Goal: Task Accomplishment & Management: Use online tool/utility

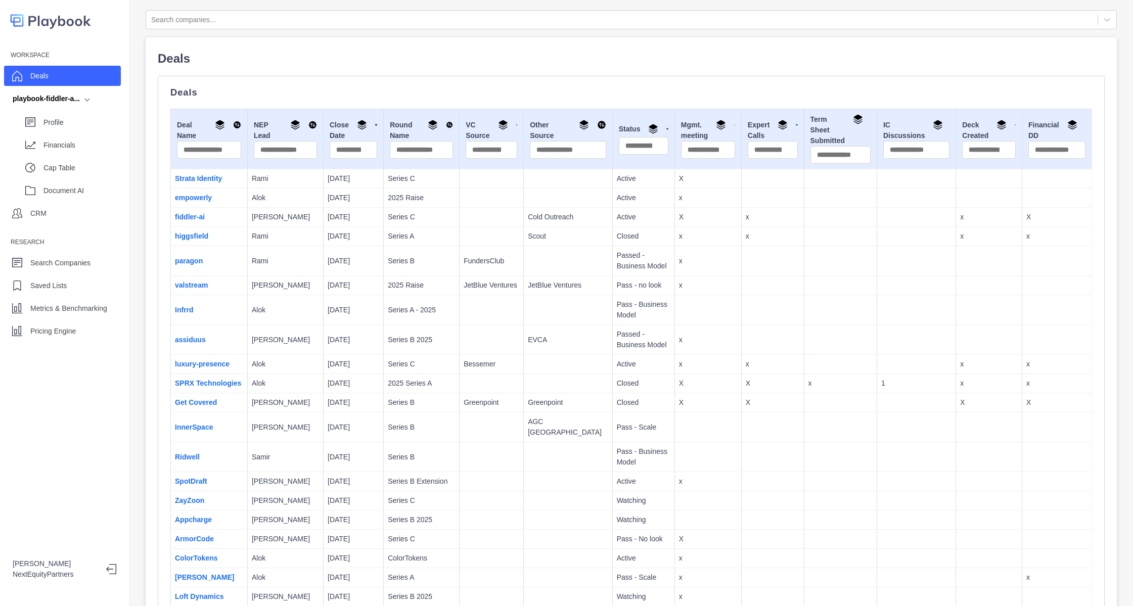
scroll to position [1297, 0]
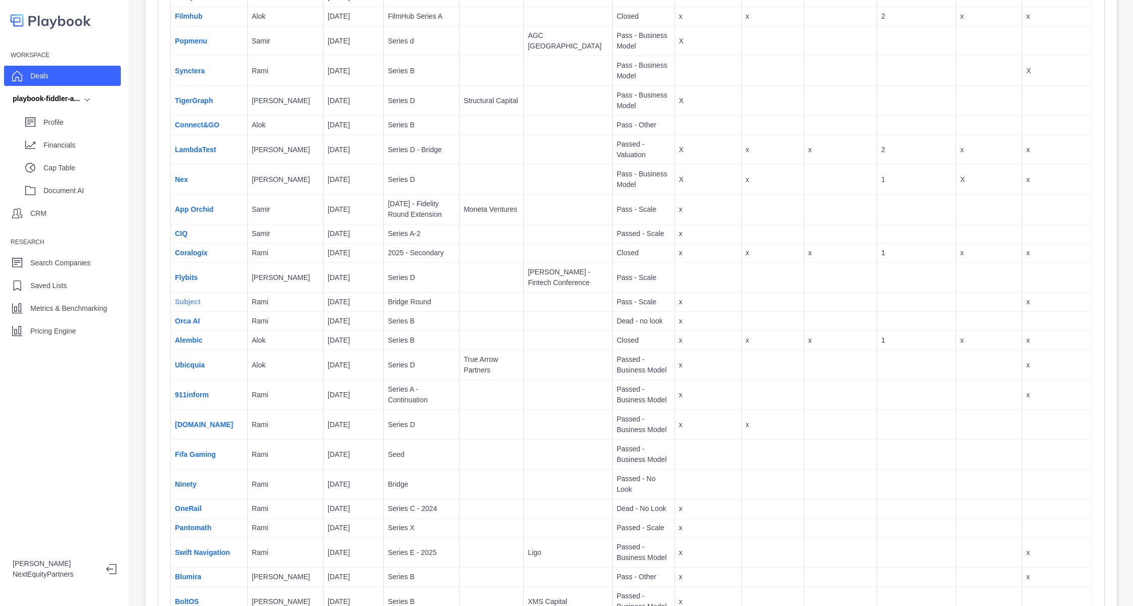
click at [190, 298] on link "Subject" at bounding box center [188, 302] width 26 height 8
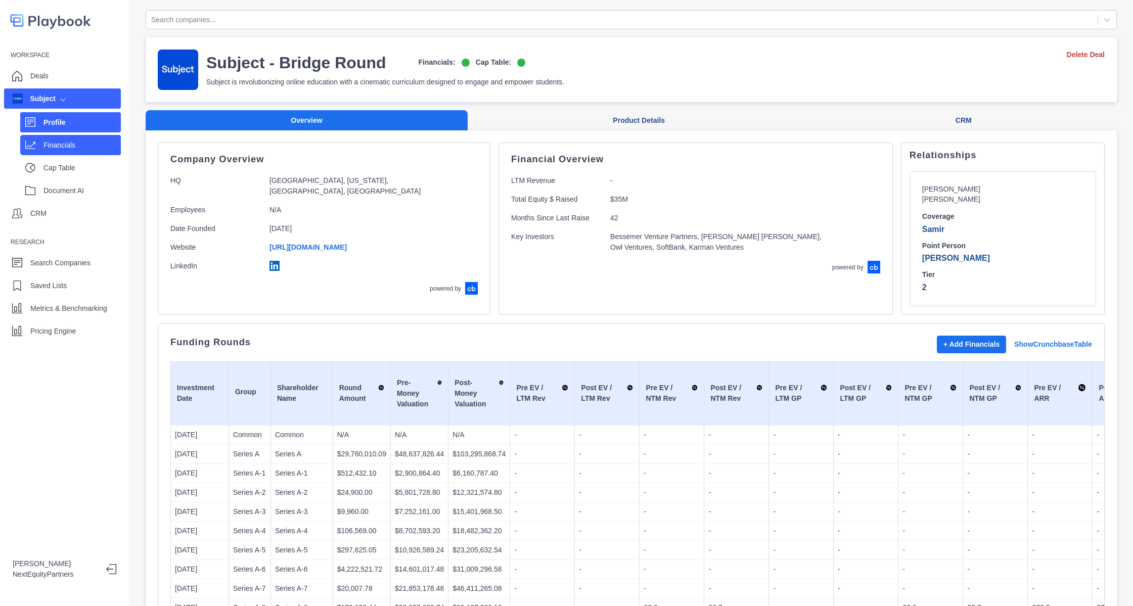
click at [71, 141] on p "Financials" at bounding box center [81, 145] width 77 height 11
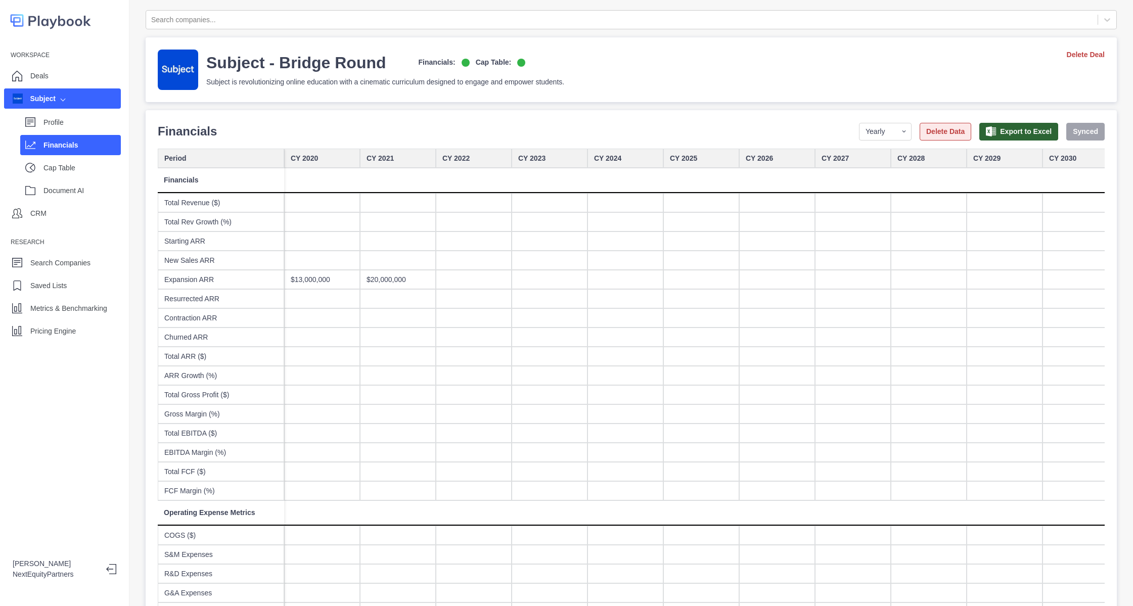
click at [935, 130] on button "Delete Data" at bounding box center [945, 132] width 52 height 18
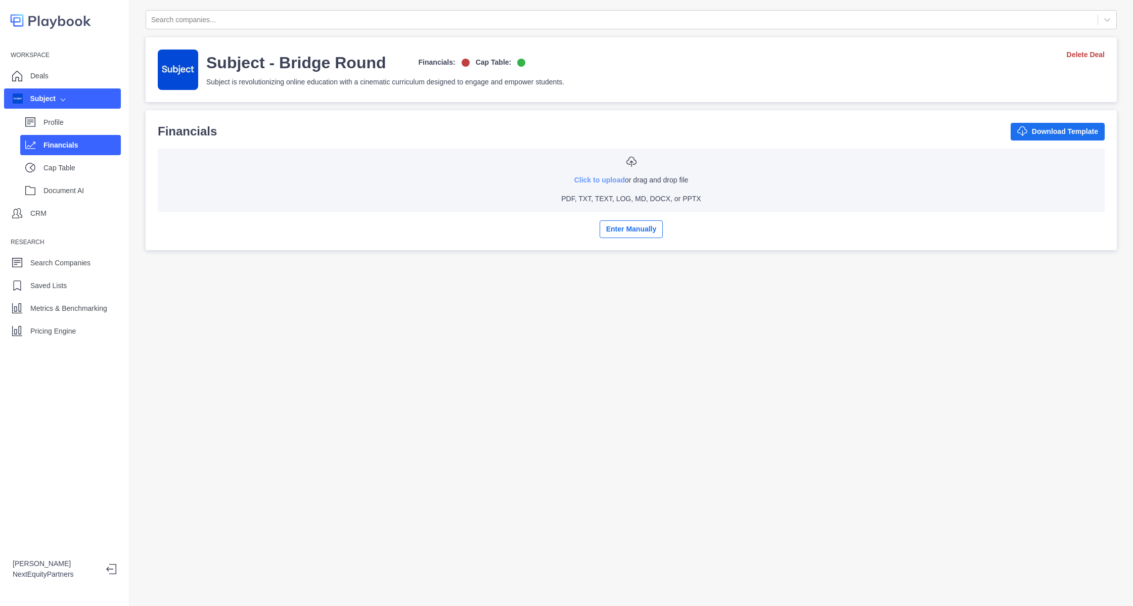
click at [593, 177] on link "Click to upload" at bounding box center [599, 180] width 51 height 8
type input "**********"
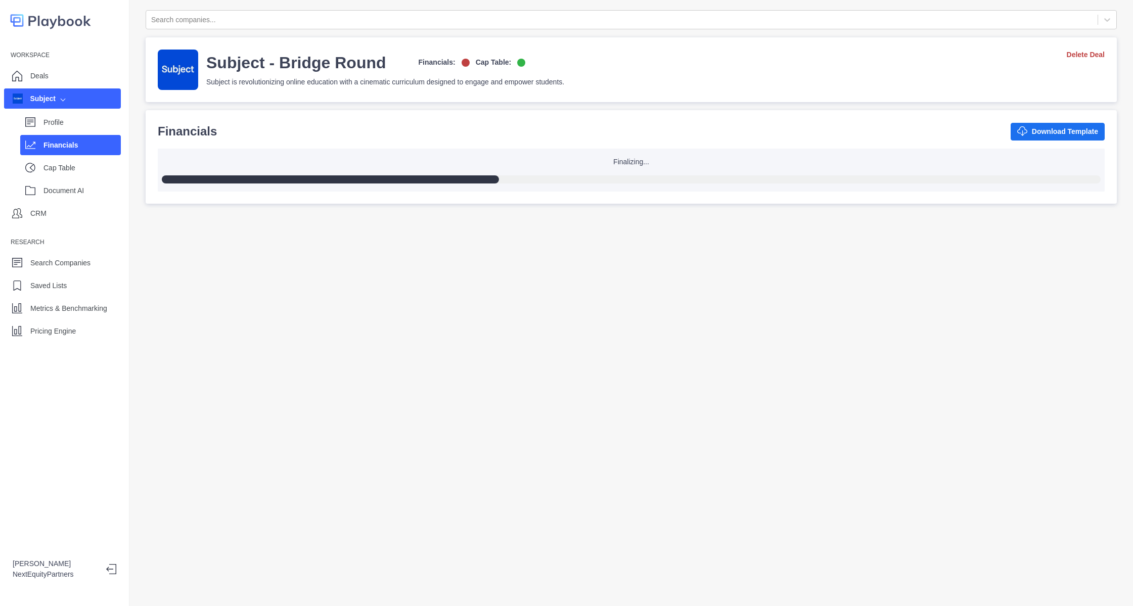
click at [354, 301] on div "Search companies... Subject - Bridge Round Financials: Cap Table: Subject is re…" at bounding box center [630, 303] width 1003 height 606
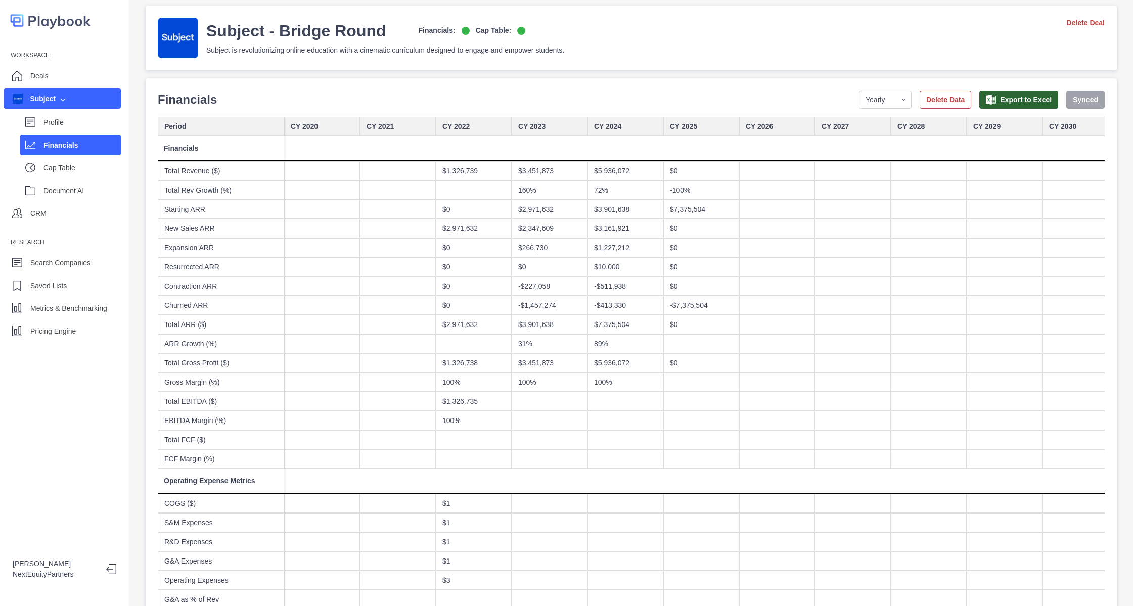
scroll to position [33, 0]
